Goal: Find specific page/section: Find specific page/section

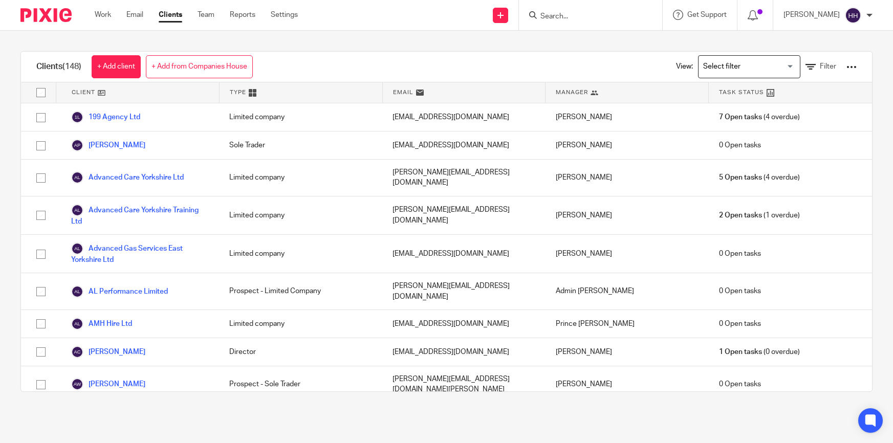
click at [571, 13] on input "Search" at bounding box center [585, 16] width 92 height 9
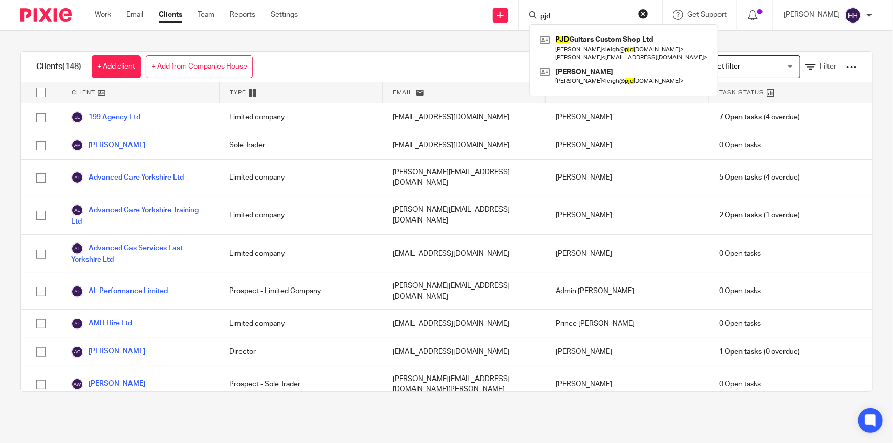
type input "pjd"
click button "submit" at bounding box center [0, 0] width 0 height 0
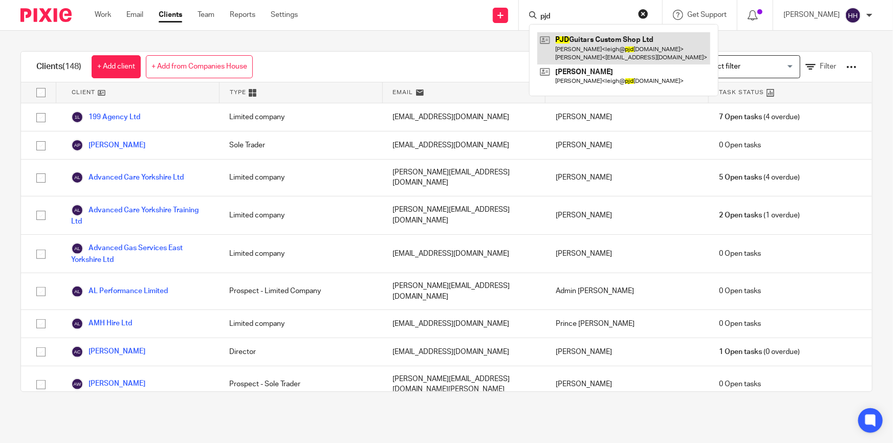
click at [576, 33] on link at bounding box center [623, 48] width 173 height 32
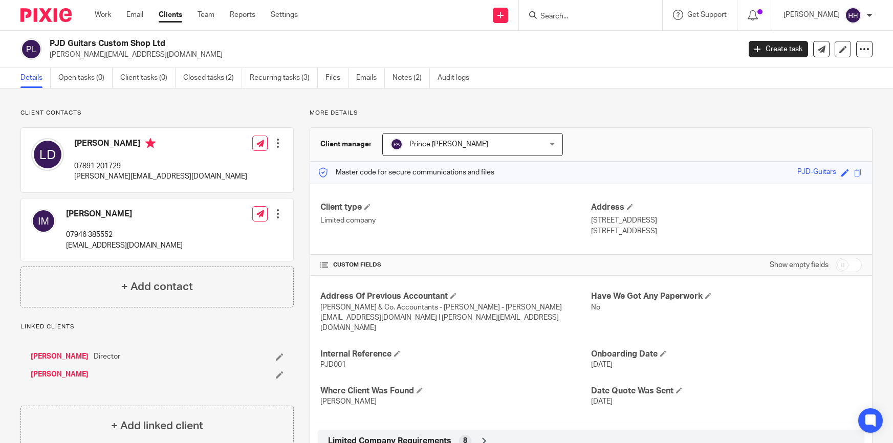
click at [335, 75] on link "Files" at bounding box center [336, 78] width 23 height 20
